Goal: Task Accomplishment & Management: Manage account settings

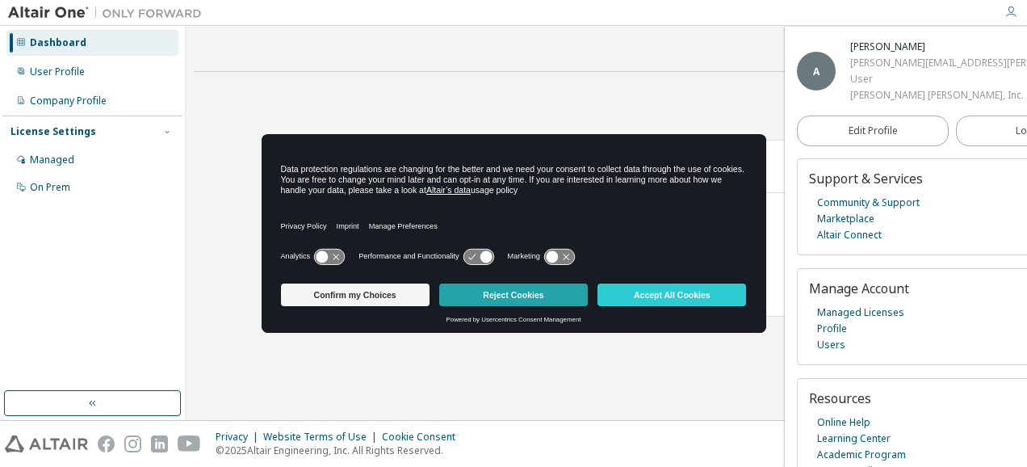
click at [507, 290] on button "Reject Cookies" at bounding box center [513, 294] width 149 height 23
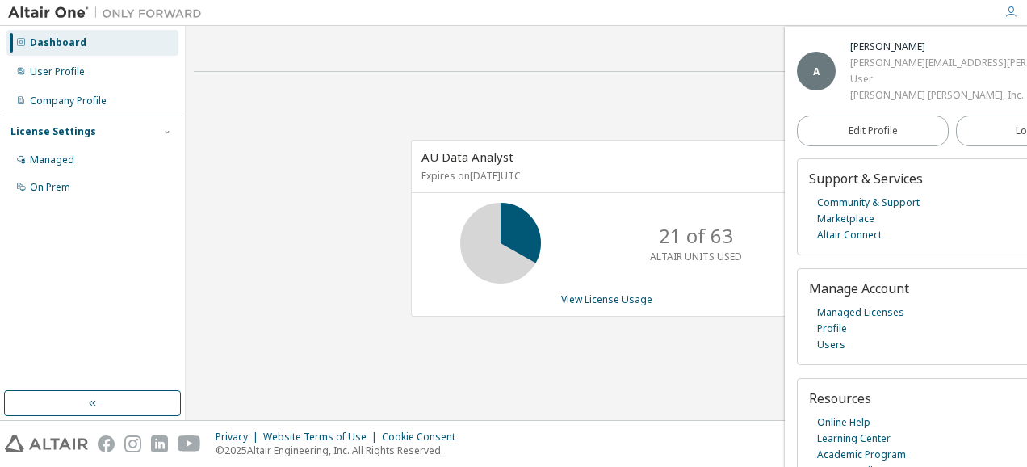
click at [512, 234] on icon at bounding box center [500, 243] width 40 height 40
click at [520, 230] on icon at bounding box center [500, 243] width 40 height 40
click at [50, 98] on div "Company Profile" at bounding box center [68, 100] width 77 height 13
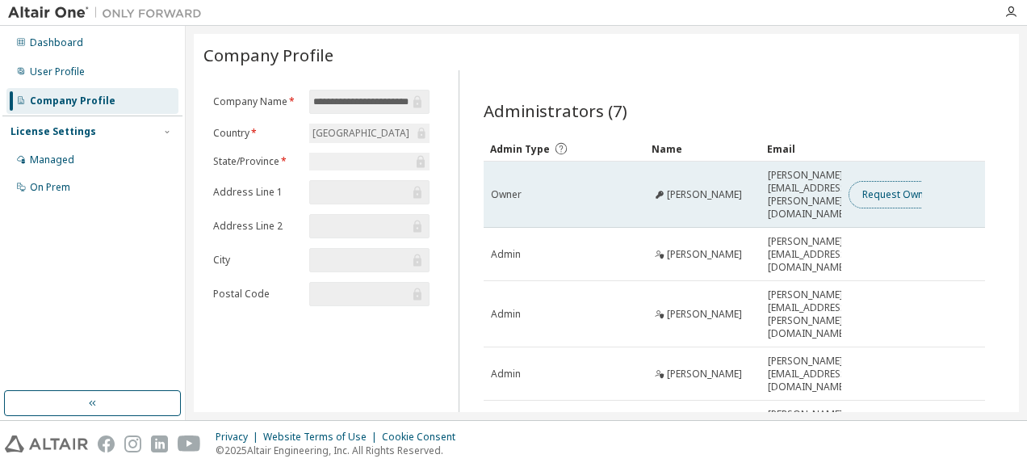
click at [885, 184] on button "Request Owner Change" at bounding box center [916, 194] width 136 height 27
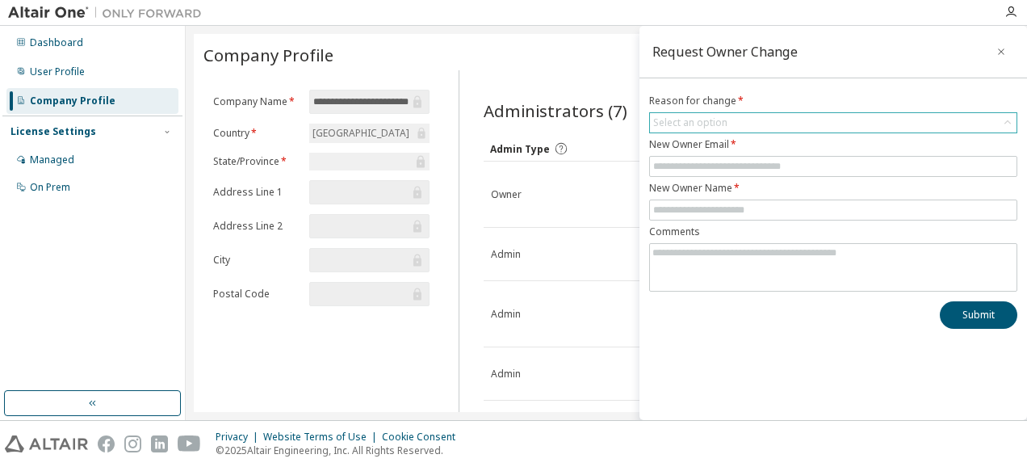
click at [692, 120] on div "Select an option" at bounding box center [690, 122] width 74 height 13
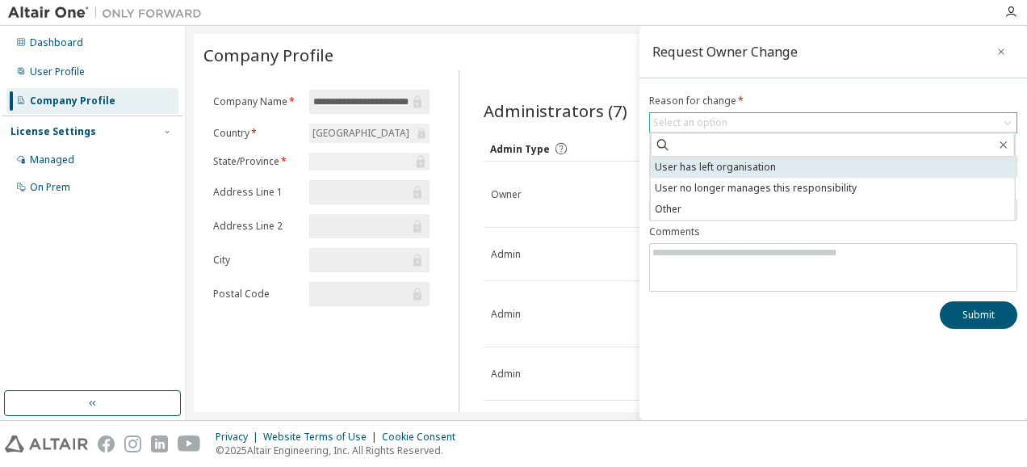
click at [683, 170] on li "User has left organisation" at bounding box center [833, 167] width 364 height 21
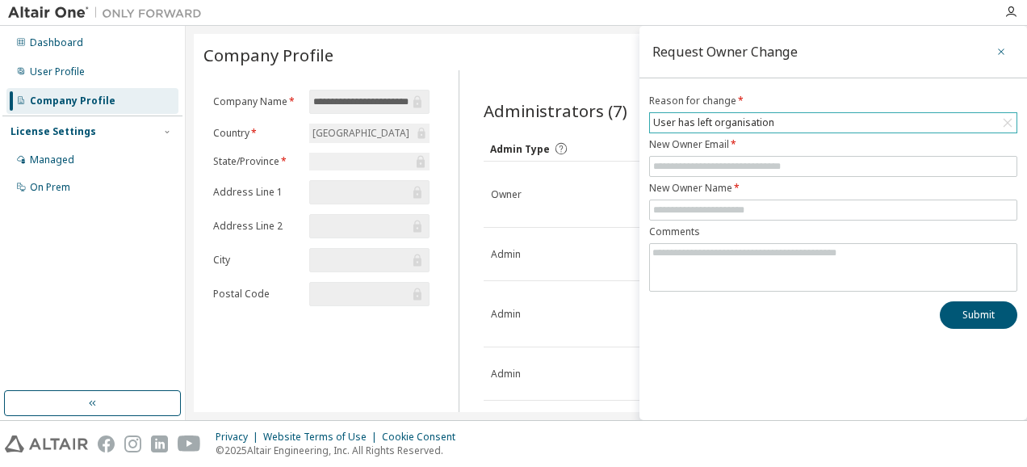
click at [1004, 52] on icon "button" at bounding box center [1000, 51] width 11 height 13
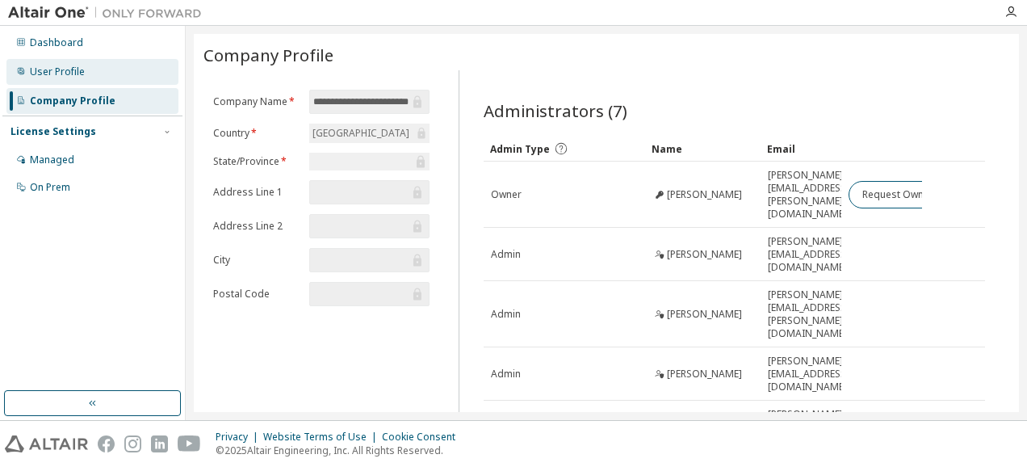
click at [69, 72] on div "User Profile" at bounding box center [57, 71] width 55 height 13
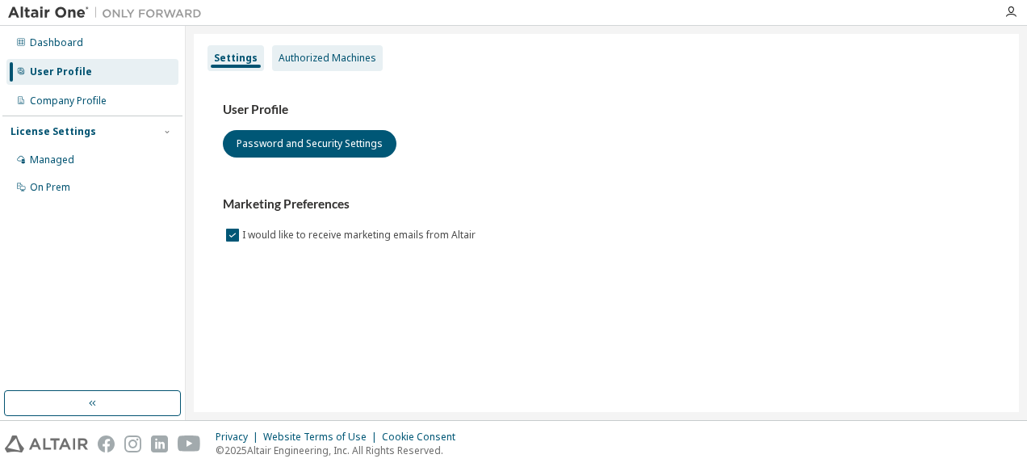
click at [299, 63] on div "Authorized Machines" at bounding box center [327, 58] width 98 height 13
